Goal: Task Accomplishment & Management: Complete application form

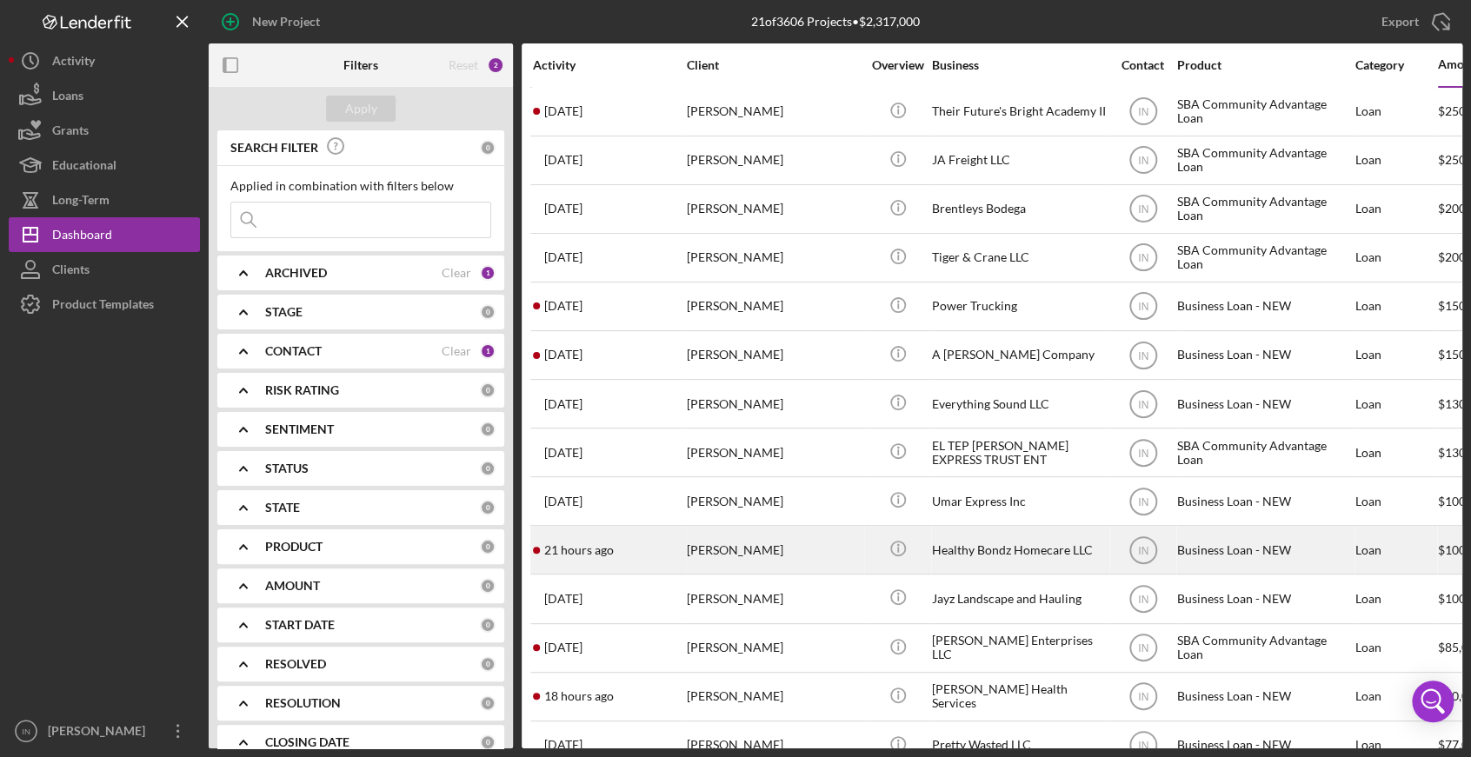
click at [766, 556] on div "[PERSON_NAME]" at bounding box center [774, 550] width 174 height 46
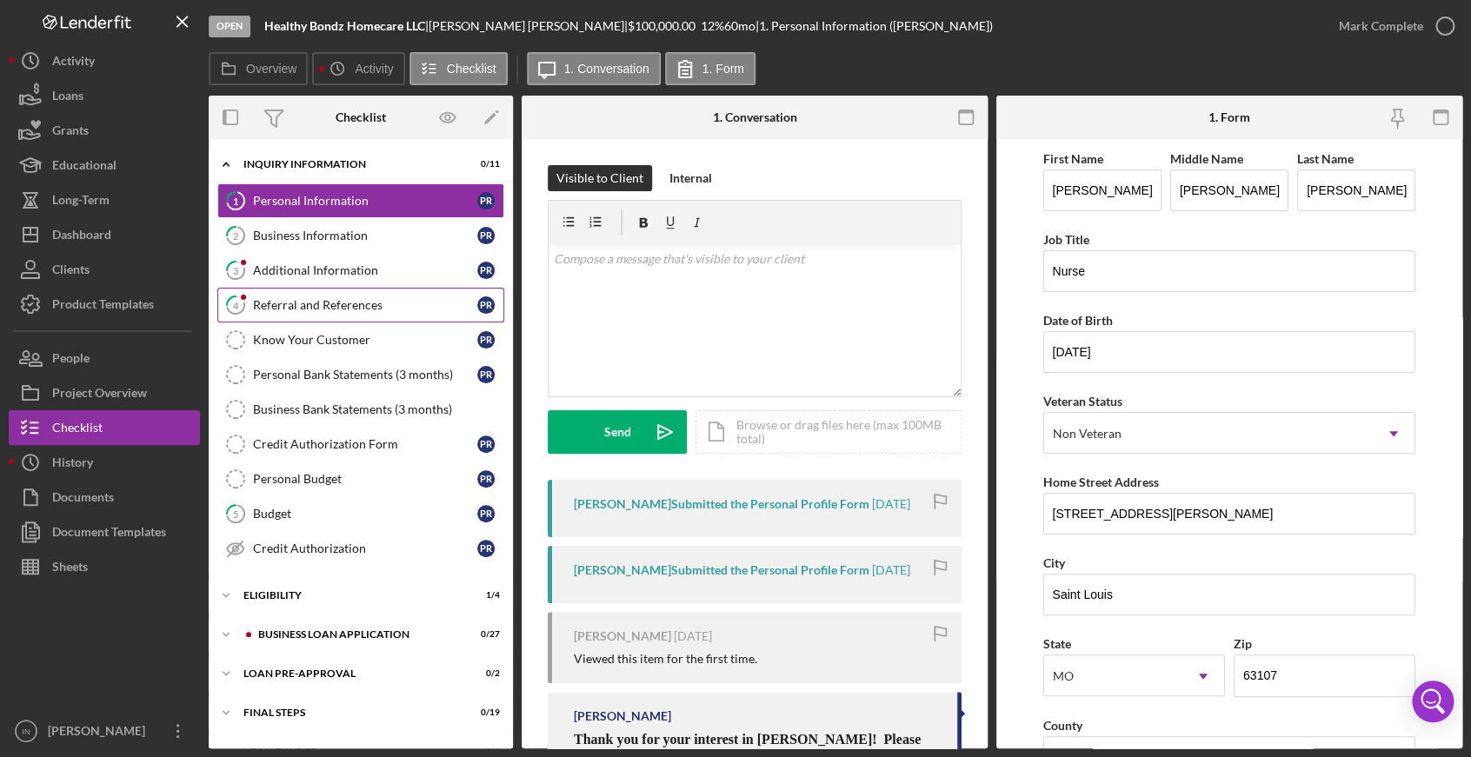
click at [344, 307] on div "Referral and References" at bounding box center [365, 305] width 224 height 14
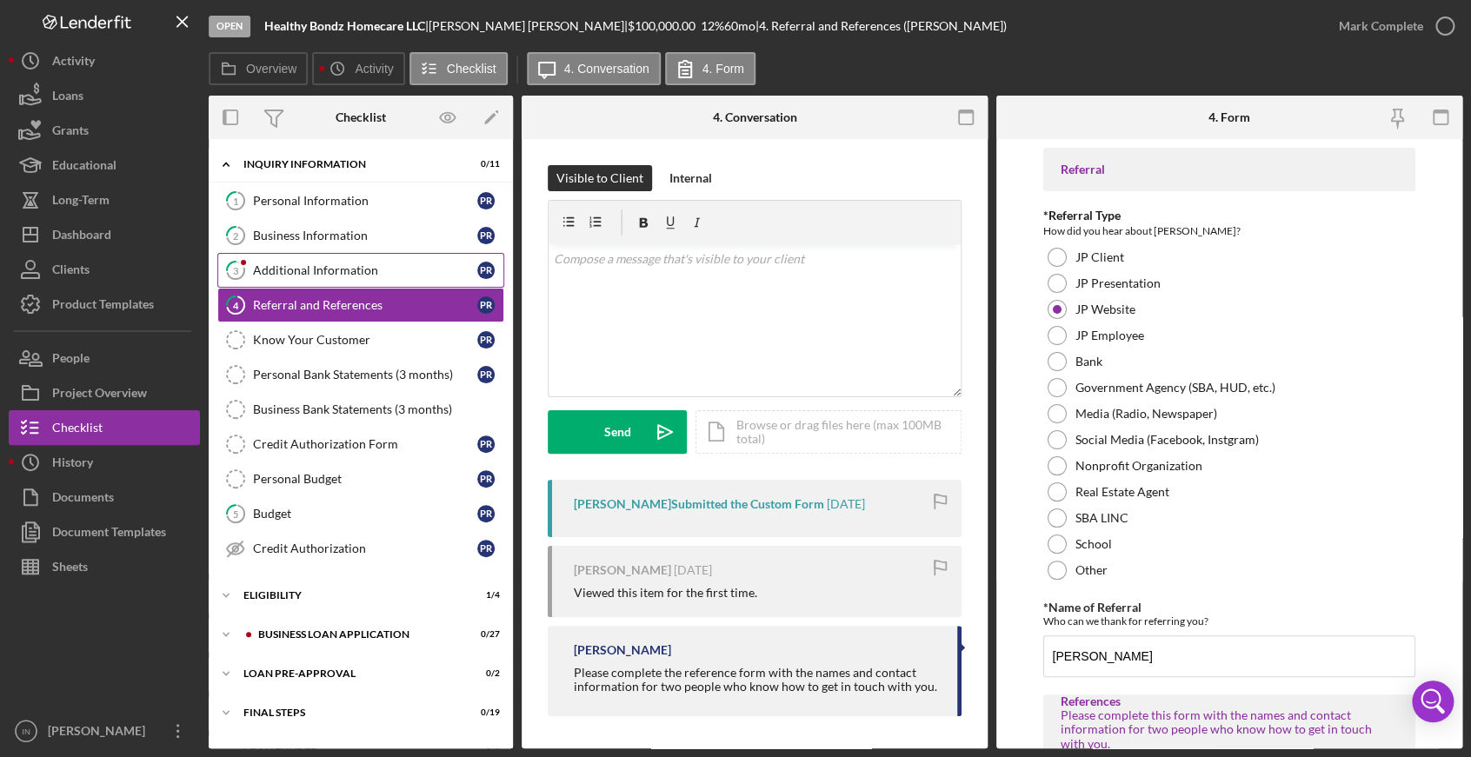
click at [291, 266] on div "Additional Information" at bounding box center [365, 270] width 224 height 14
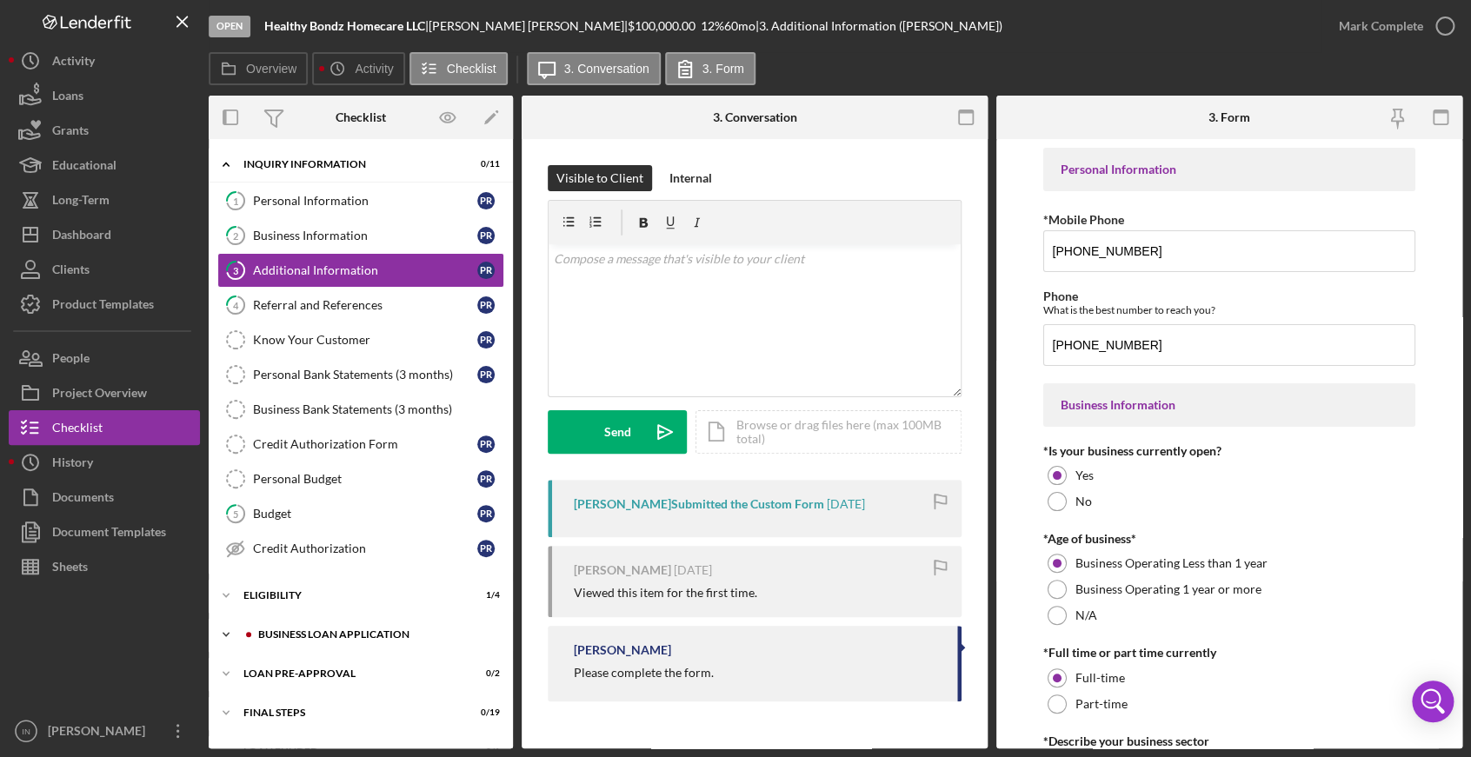
click at [350, 624] on div "Icon/Expander BUSINESS LOAN APPLICATION 0 / 27" at bounding box center [361, 634] width 304 height 35
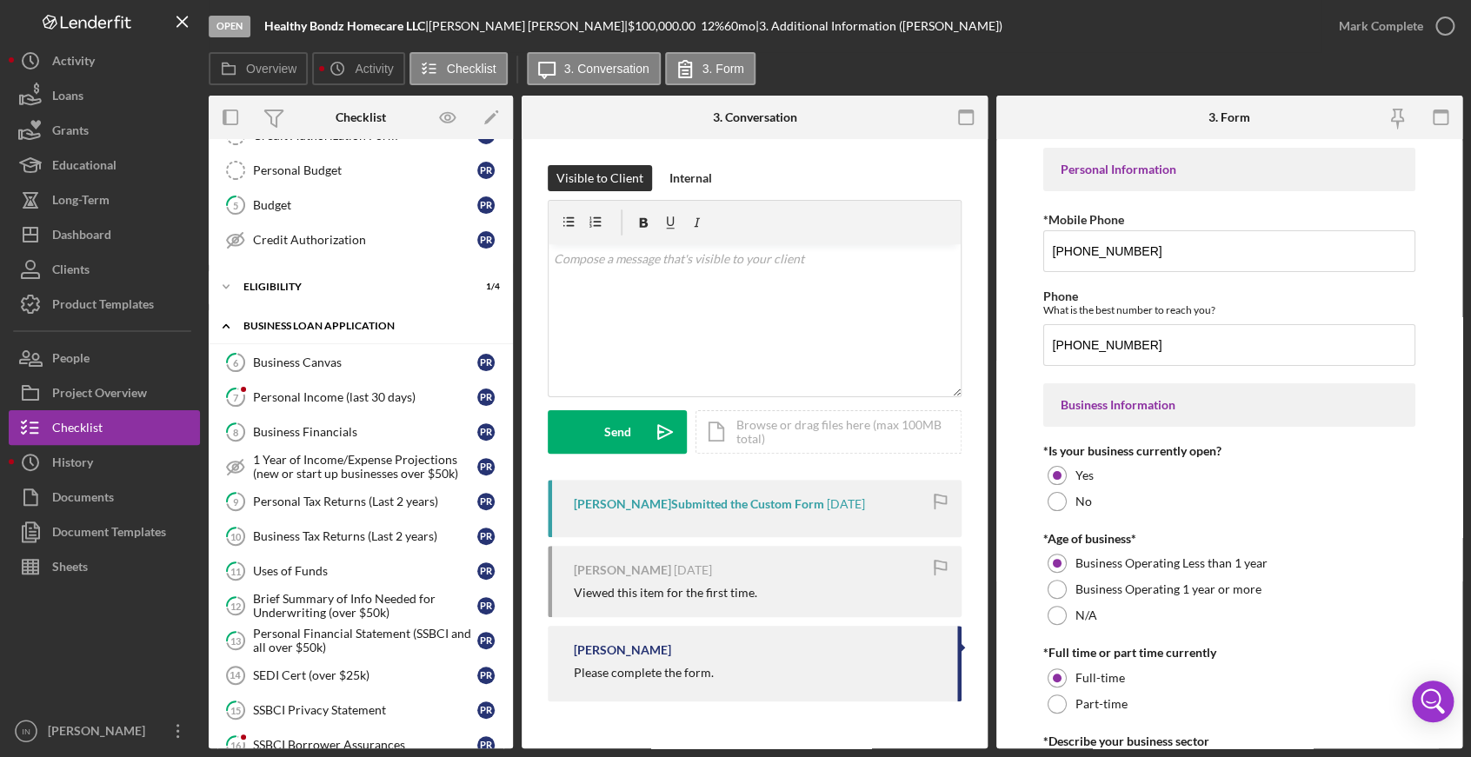
scroll to position [321, 0]
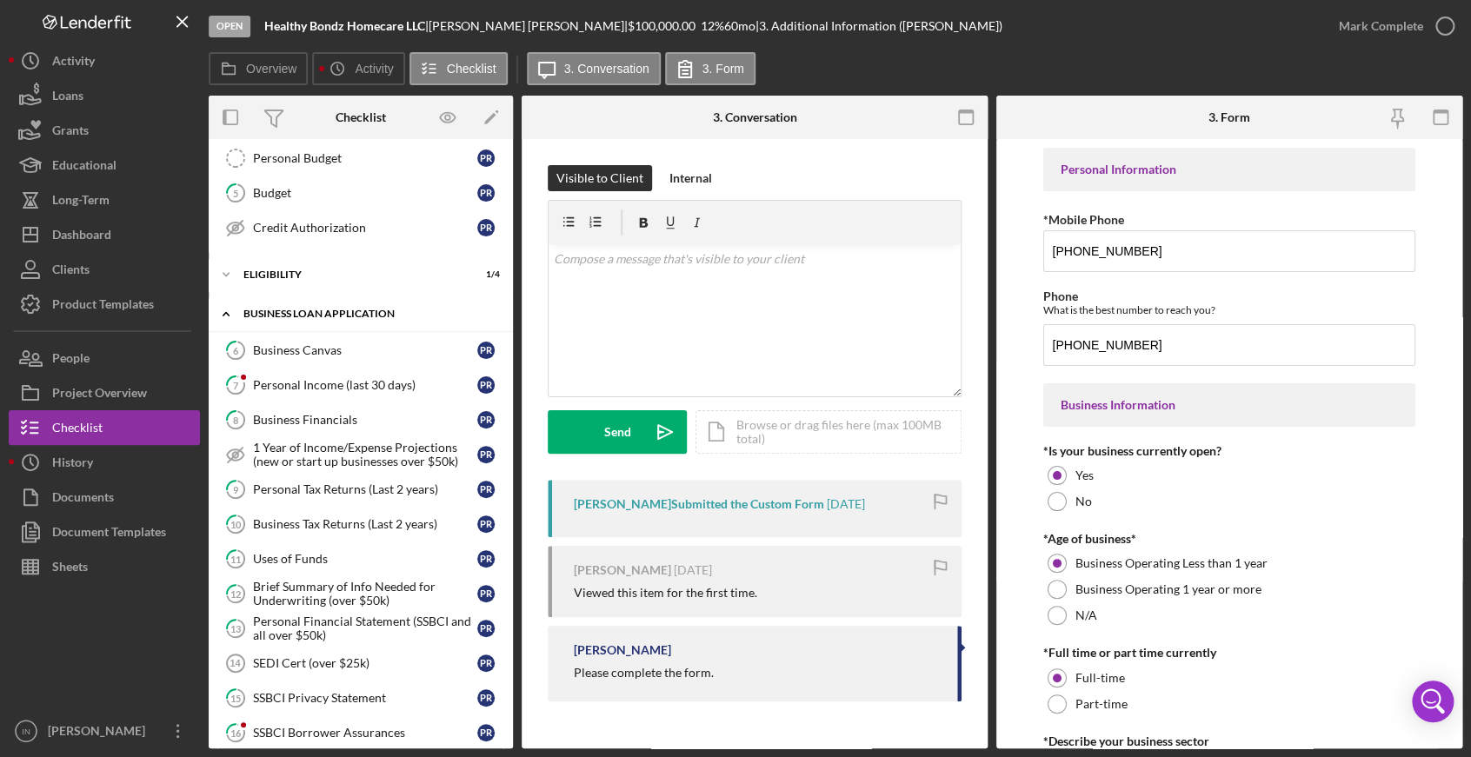
click at [350, 624] on div "Personal Financial Statement (SSBCI and all over $50k)" at bounding box center [365, 629] width 224 height 28
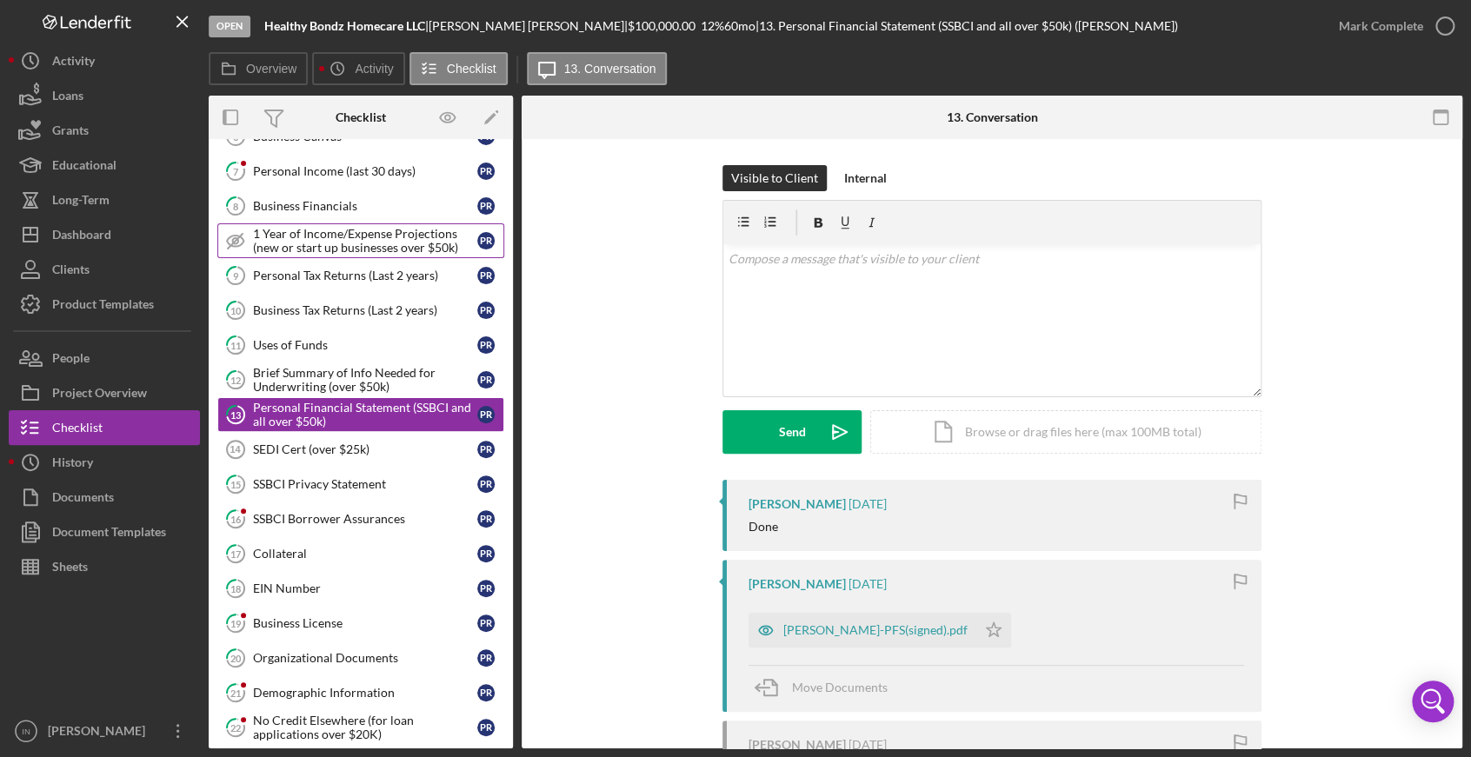
scroll to position [534, 0]
click at [304, 339] on div "Uses of Funds" at bounding box center [365, 346] width 224 height 14
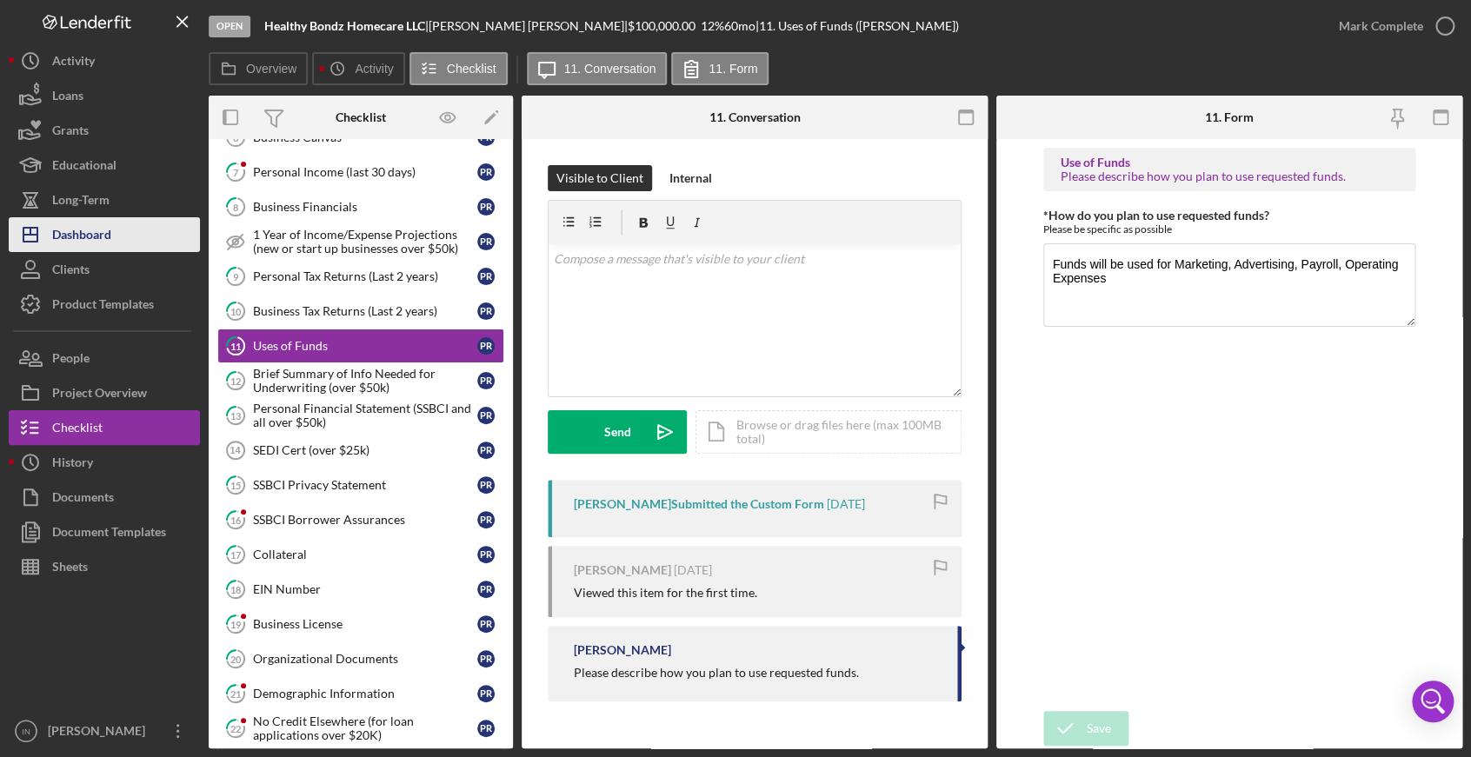
click at [92, 226] on div "Dashboard" at bounding box center [81, 236] width 59 height 39
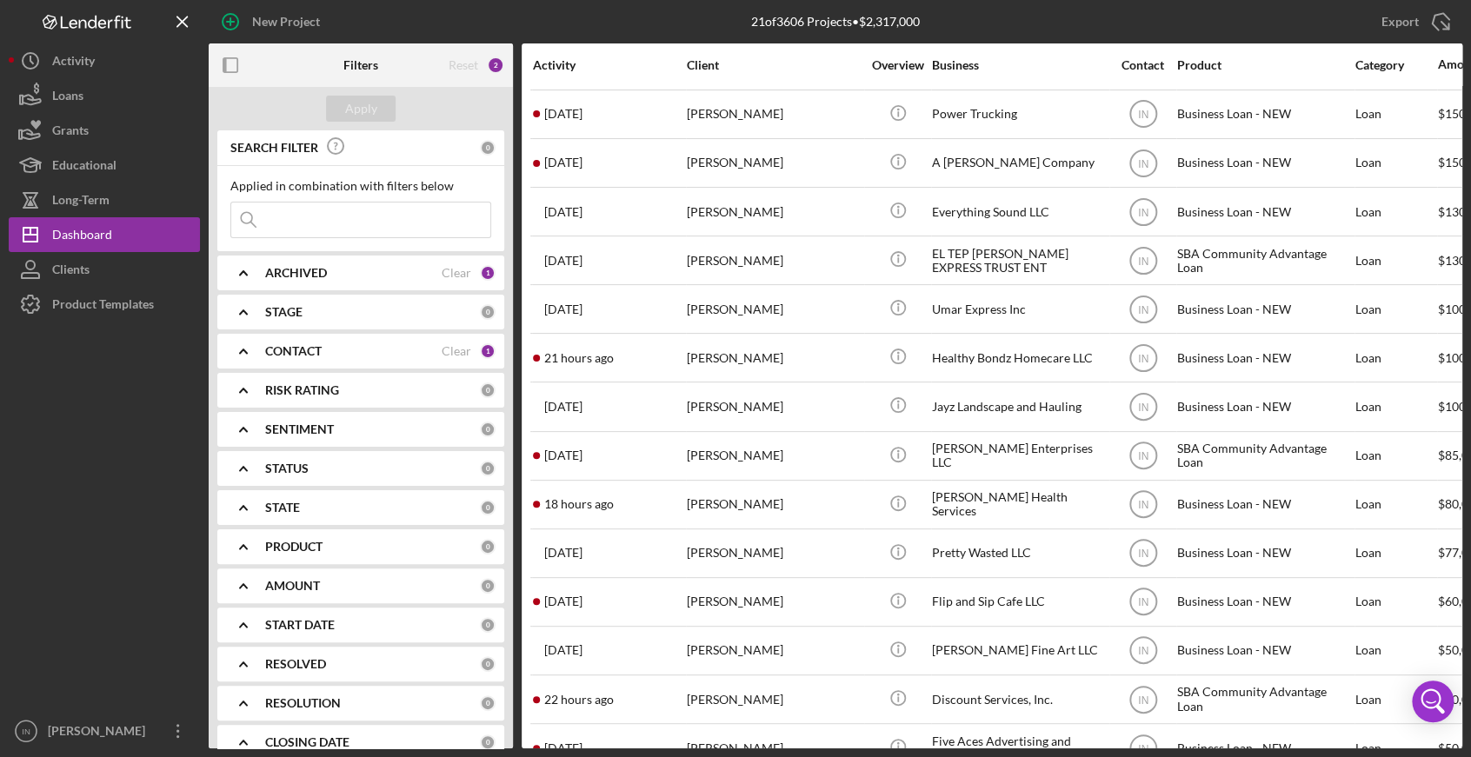
scroll to position [195, 0]
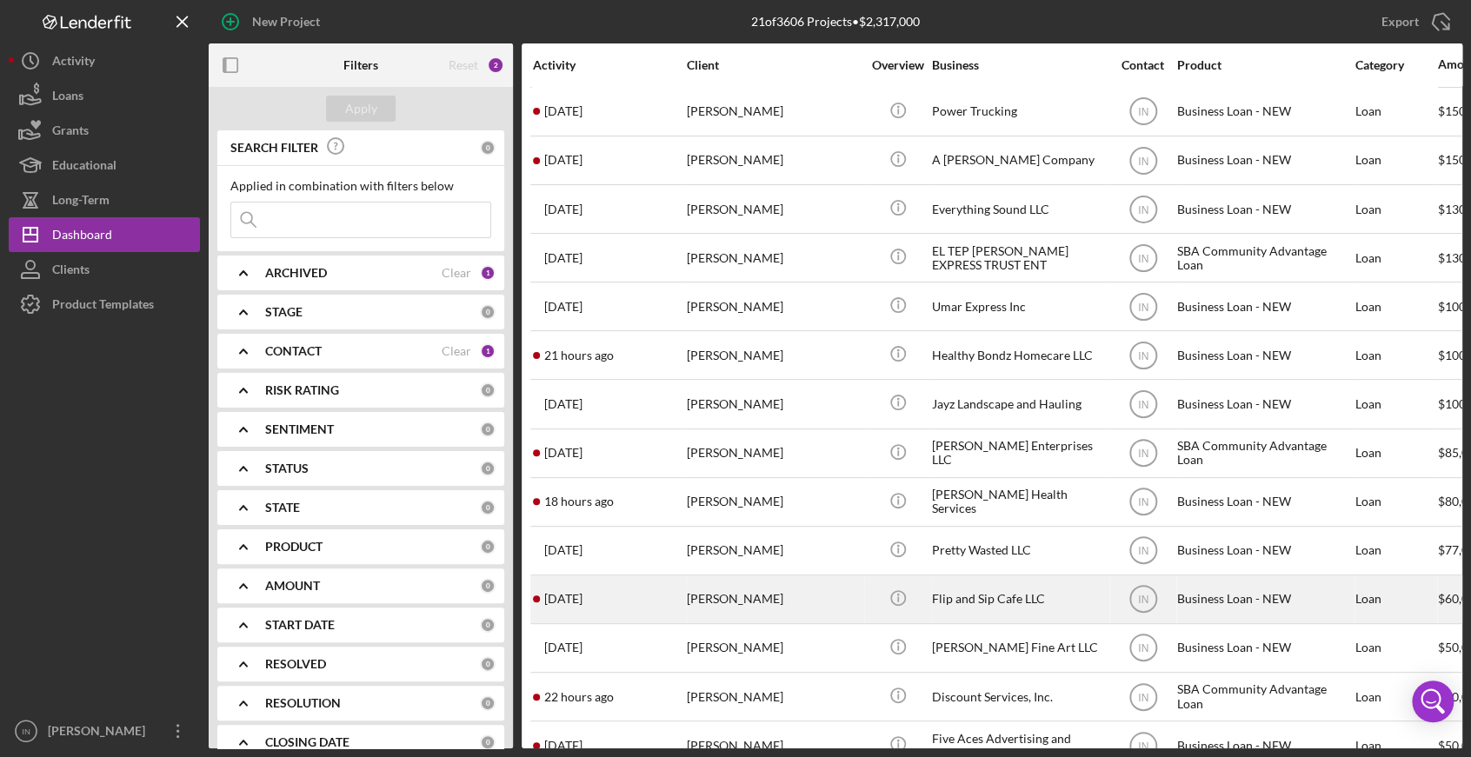
click at [790, 584] on div "[PERSON_NAME]" at bounding box center [774, 600] width 174 height 46
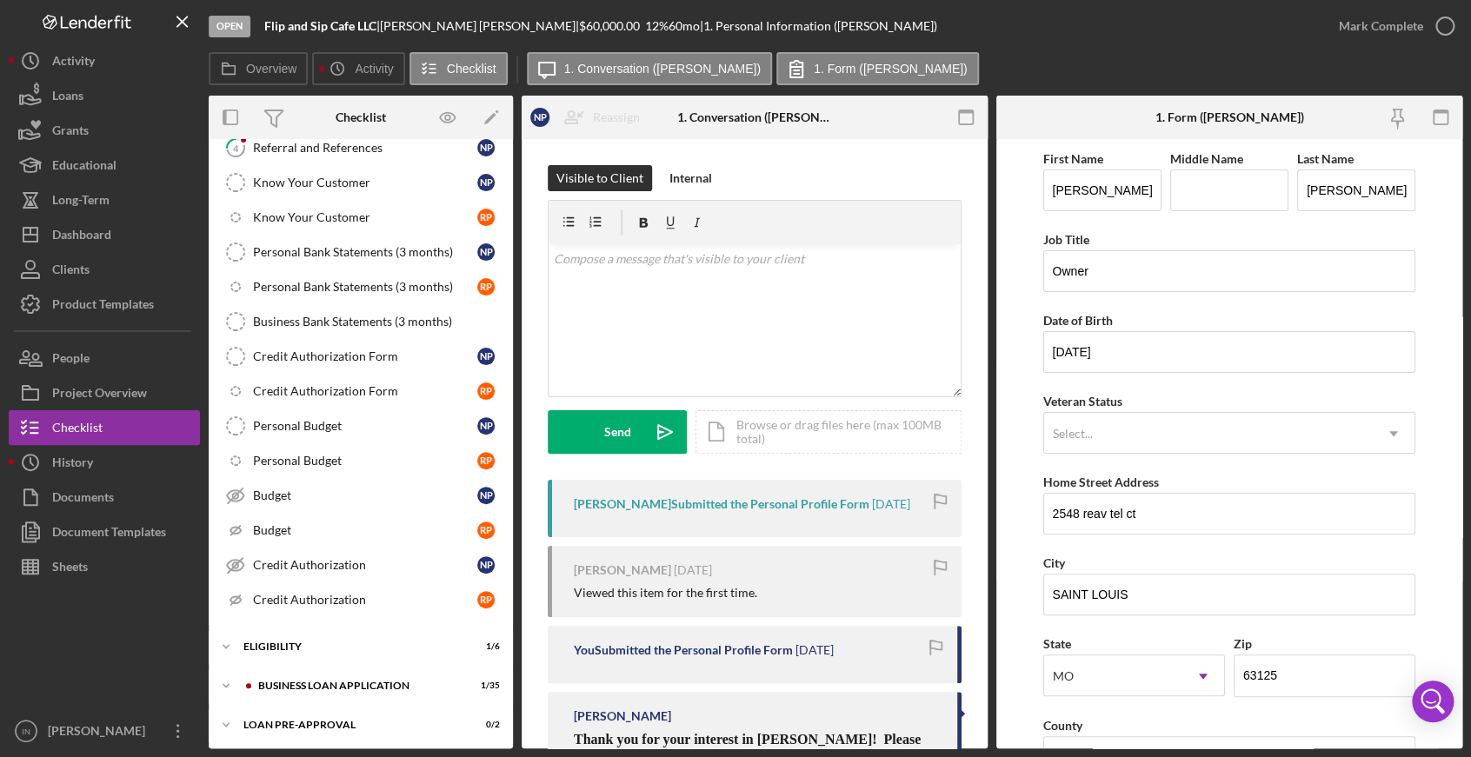
scroll to position [261, 0]
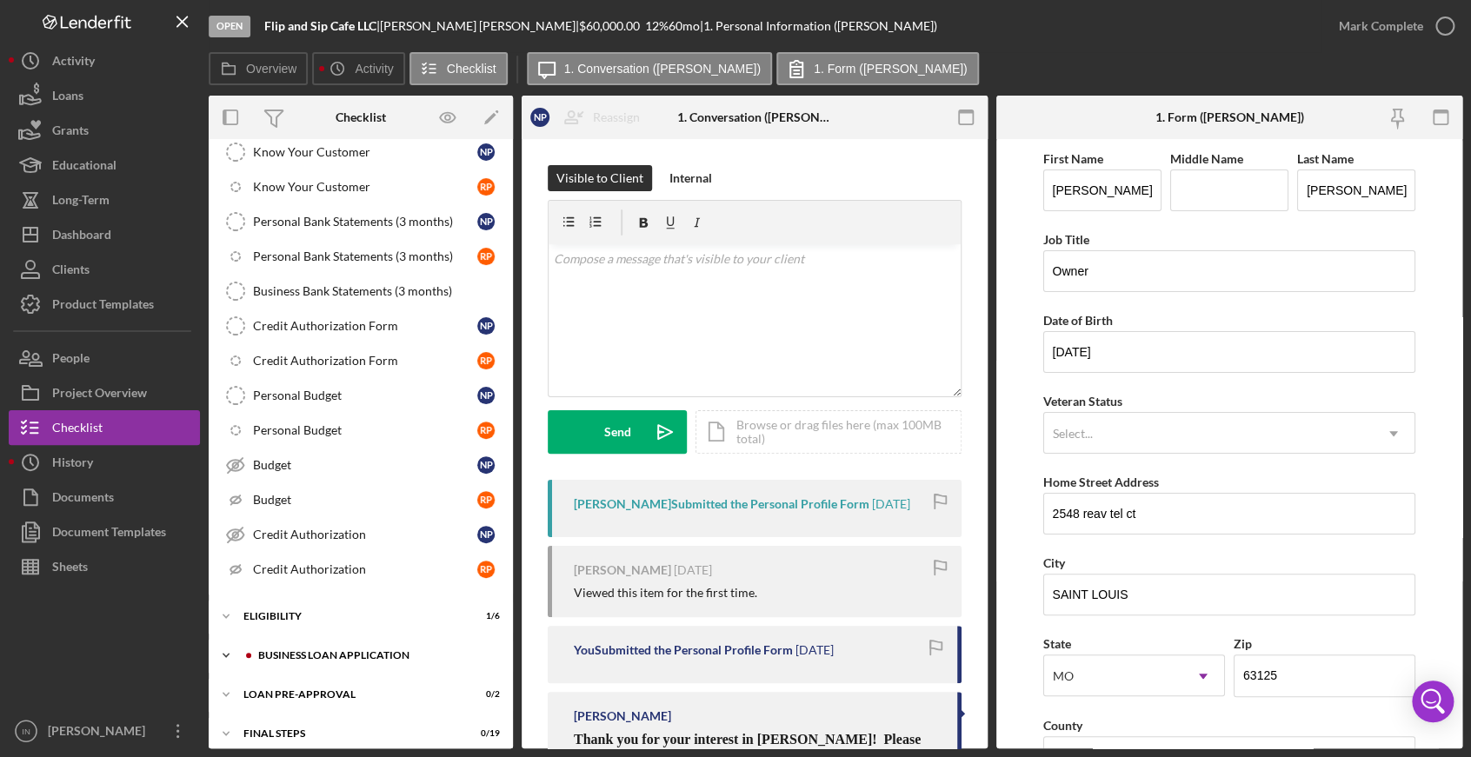
click at [326, 643] on div "Icon/Expander BUSINESS LOAN APPLICATION 1 / 35" at bounding box center [361, 655] width 304 height 35
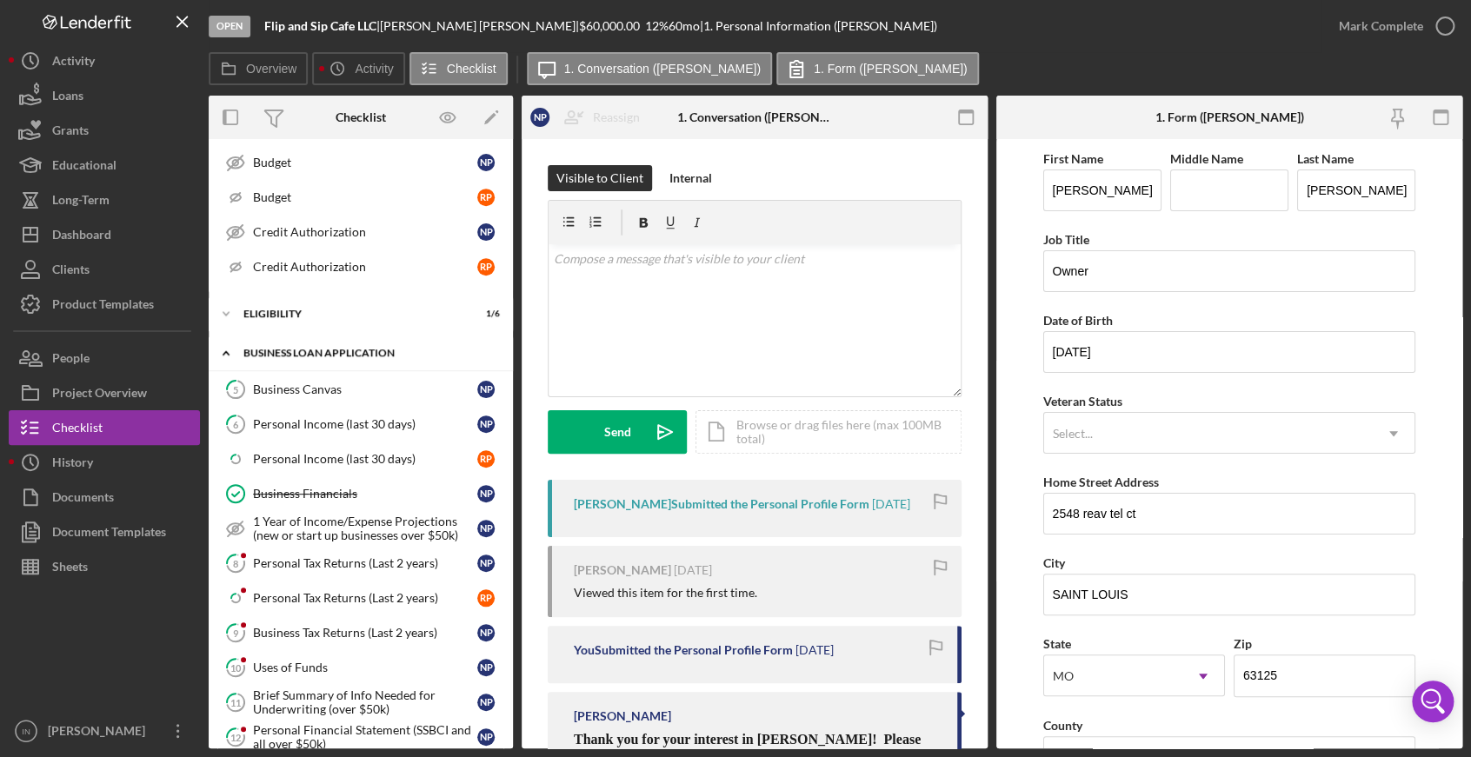
scroll to position [597, 0]
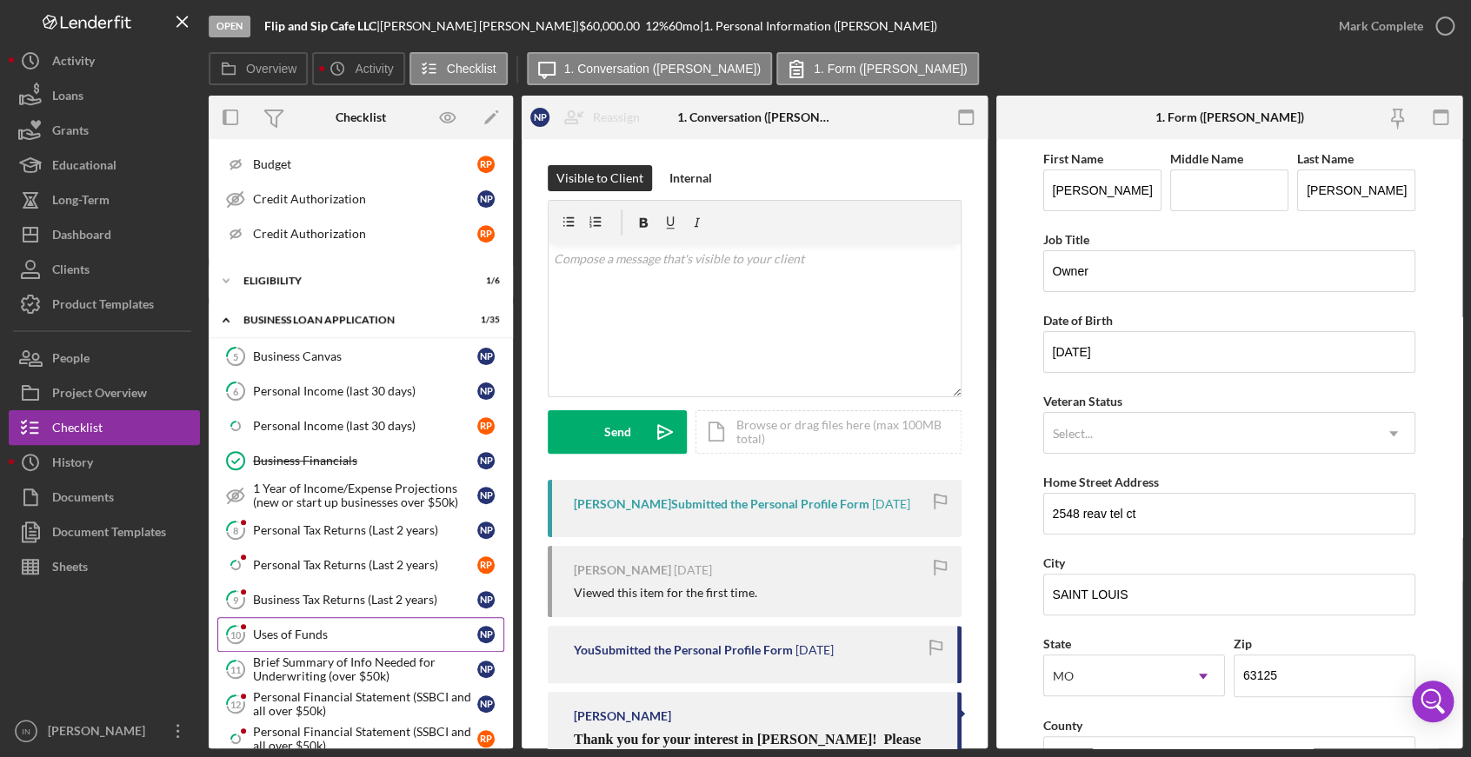
click at [318, 634] on div "Uses of Funds" at bounding box center [365, 635] width 224 height 14
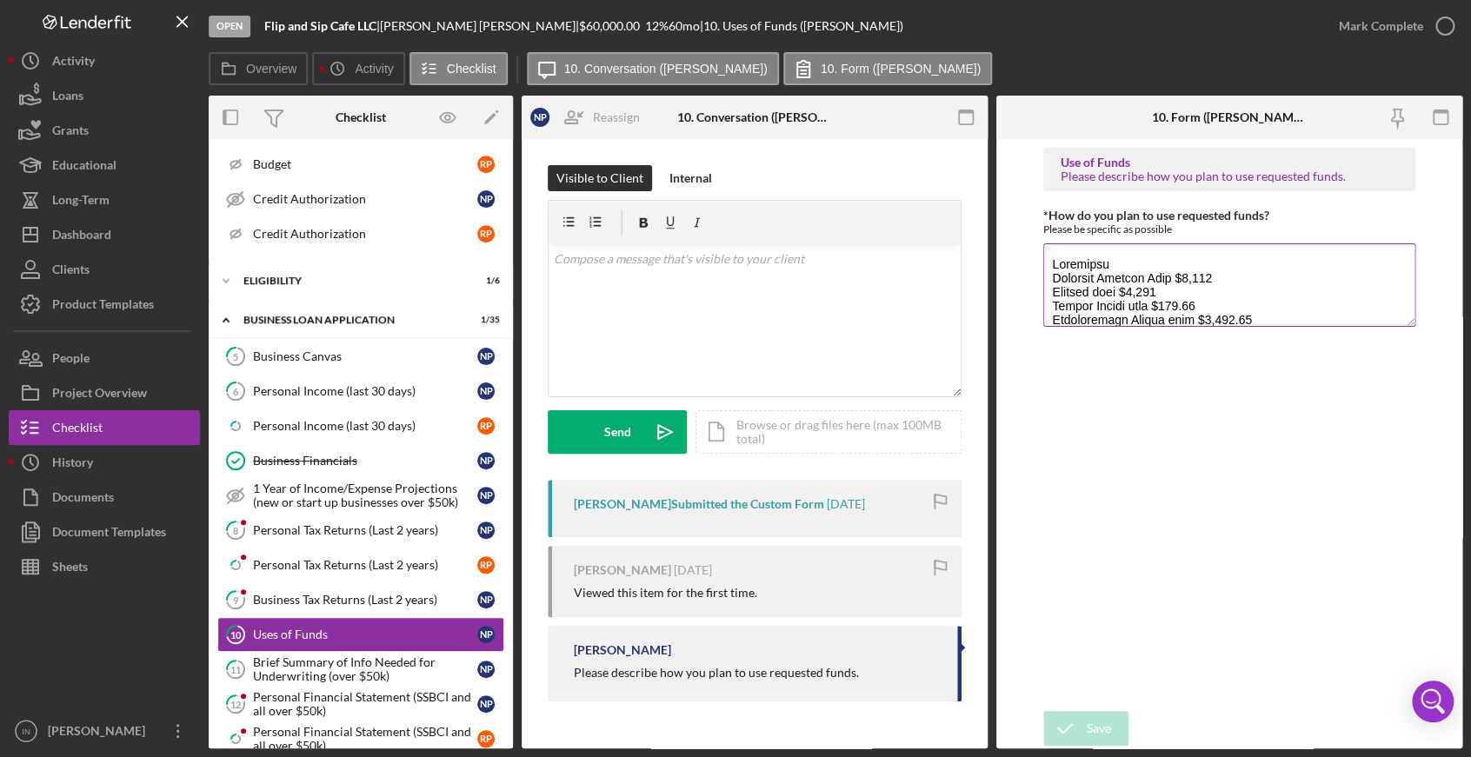
drag, startPoint x: 1329, startPoint y: 286, endPoint x: 1048, endPoint y: 228, distance: 286.8
click at [1048, 228] on div "*How do you plan to use requested funds? Please be specific as possible" at bounding box center [1229, 270] width 373 height 122
click at [1263, 294] on textarea "*How do you plan to use requested funds?" at bounding box center [1229, 284] width 373 height 83
drag, startPoint x: 1236, startPoint y: 308, endPoint x: 1010, endPoint y: 188, distance: 256.0
click at [1010, 188] on form "Use of Funds Please describe how you plan to use requested funds. *How do you p…" at bounding box center [1230, 444] width 466 height 610
